Goal: Transaction & Acquisition: Purchase product/service

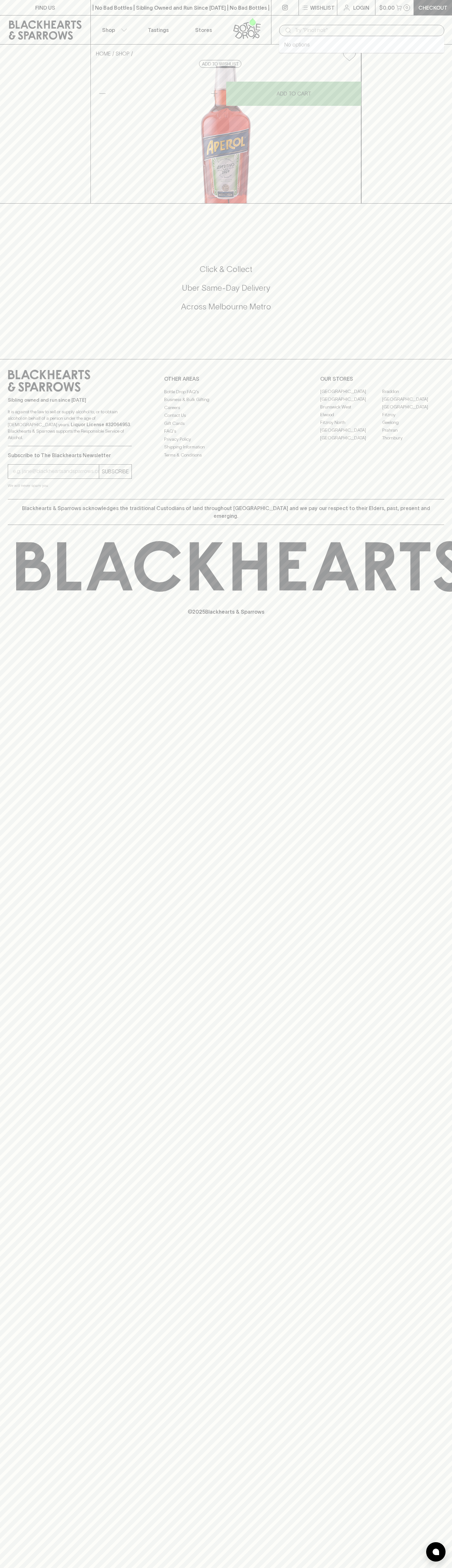
click at [326, 27] on input "text" at bounding box center [366, 30] width 144 height 10
click at [445, 1491] on div "FIND US | No Bad Bottles | Sibling Owned and Run Since 2006 | No Bad Bottles | …" at bounding box center [226, 784] width 452 height 1568
click at [372, 1567] on html "FIND US | No Bad Bottles | Sibling Owned and Run Since 2006 | No Bad Bottles | …" at bounding box center [226, 784] width 452 height 1568
click at [10, 933] on div "FIND US | No Bad Bottles | Sibling Owned and Run Since 2006 | No Bad Bottles | …" at bounding box center [226, 784] width 452 height 1568
